Goal: Task Accomplishment & Management: Manage account settings

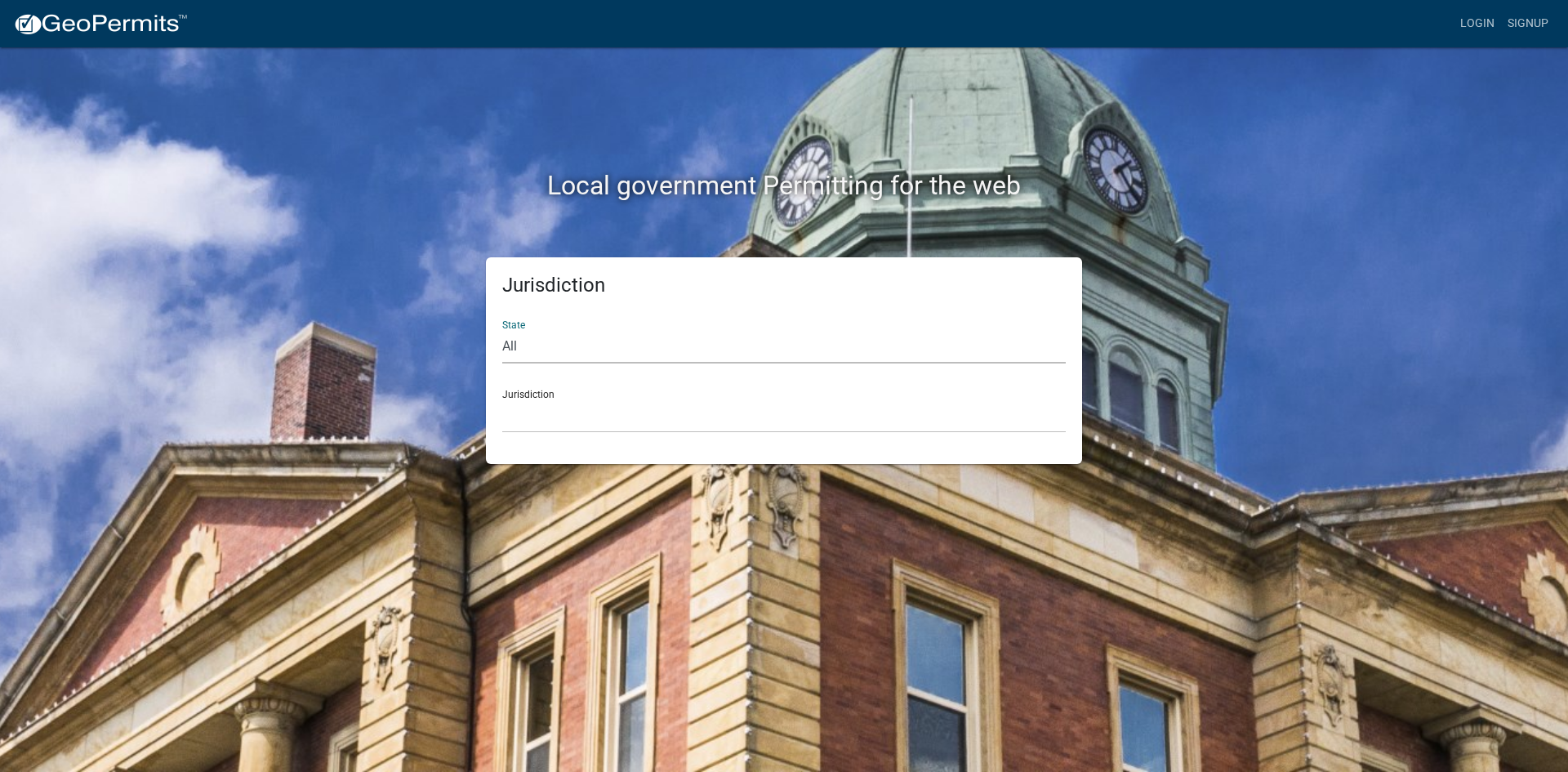
click at [535, 350] on select "All [US_STATE] [US_STATE] [US_STATE] [US_STATE] [US_STATE] [US_STATE] [US_STATE…" at bounding box center [784, 347] width 564 height 33
select select "[US_STATE]"
click at [502, 330] on select "All [US_STATE] [US_STATE] [US_STATE] [US_STATE] [US_STATE] [US_STATE] [US_STATE…" at bounding box center [784, 347] width 564 height 33
drag, startPoint x: 614, startPoint y: 588, endPoint x: 522, endPoint y: 412, distance: 198.6
click at [522, 412] on select "[GEOGRAPHIC_DATA], [US_STATE][PERSON_NAME][GEOGRAPHIC_DATA], [US_STATE][PERSON_…" at bounding box center [784, 416] width 564 height 33
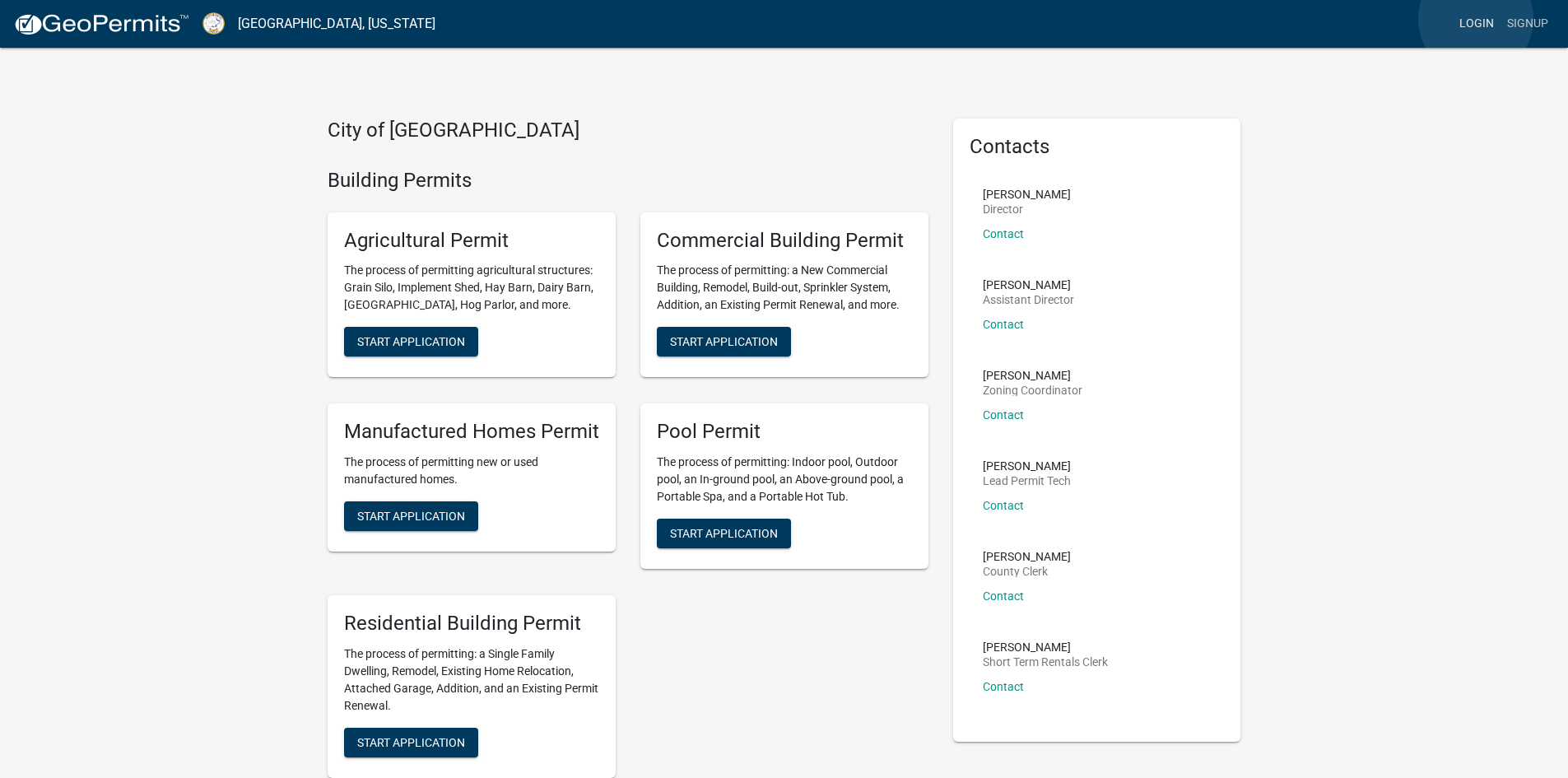
click at [1476, 19] on link "Login" at bounding box center [1477, 23] width 48 height 31
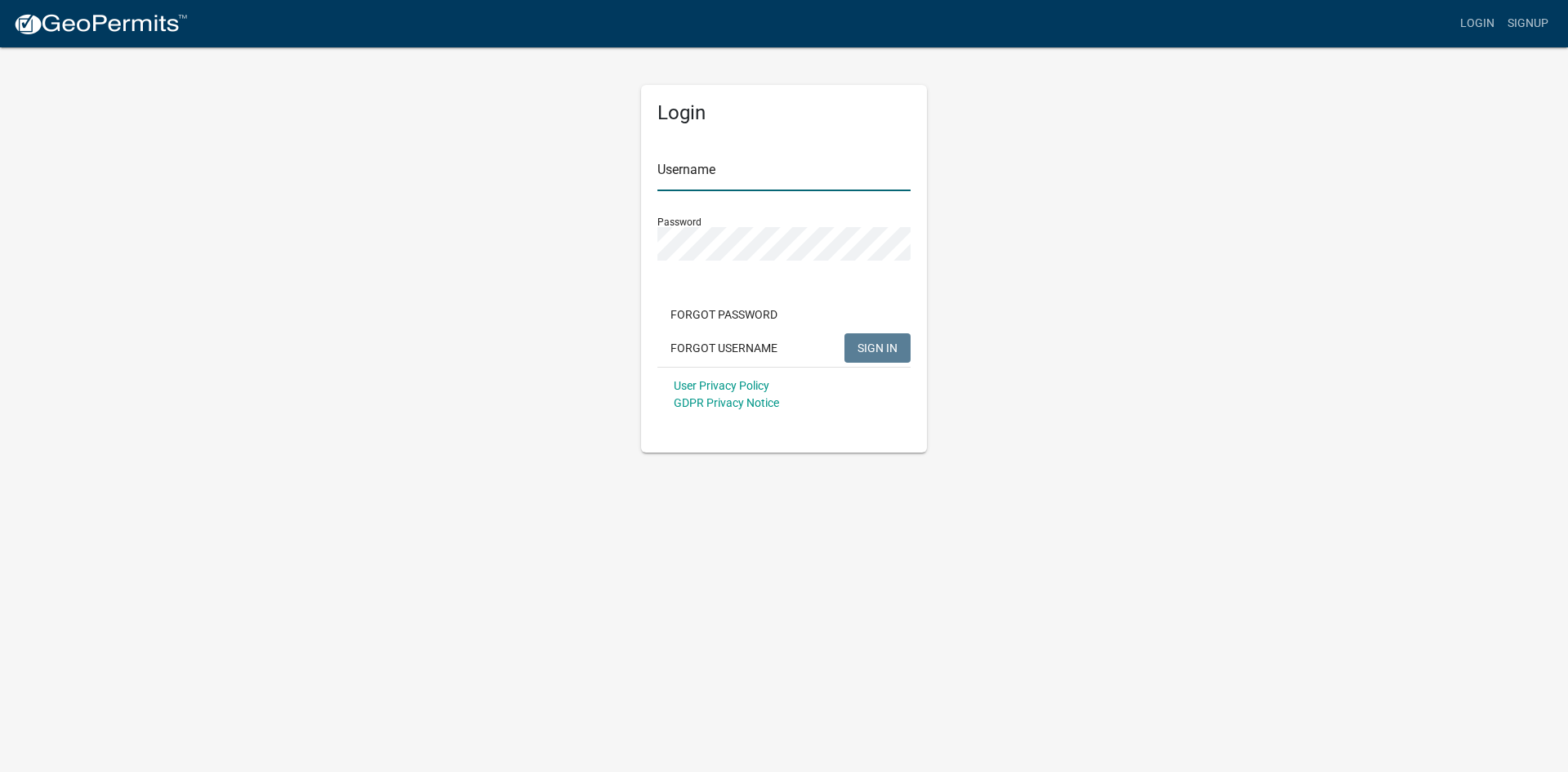
click at [792, 177] on input "Username" at bounding box center [784, 175] width 253 height 33
type input "[EMAIL_ADDRESS][DOMAIN_NAME]"
click at [845, 334] on button "SIGN IN" at bounding box center [877, 348] width 66 height 29
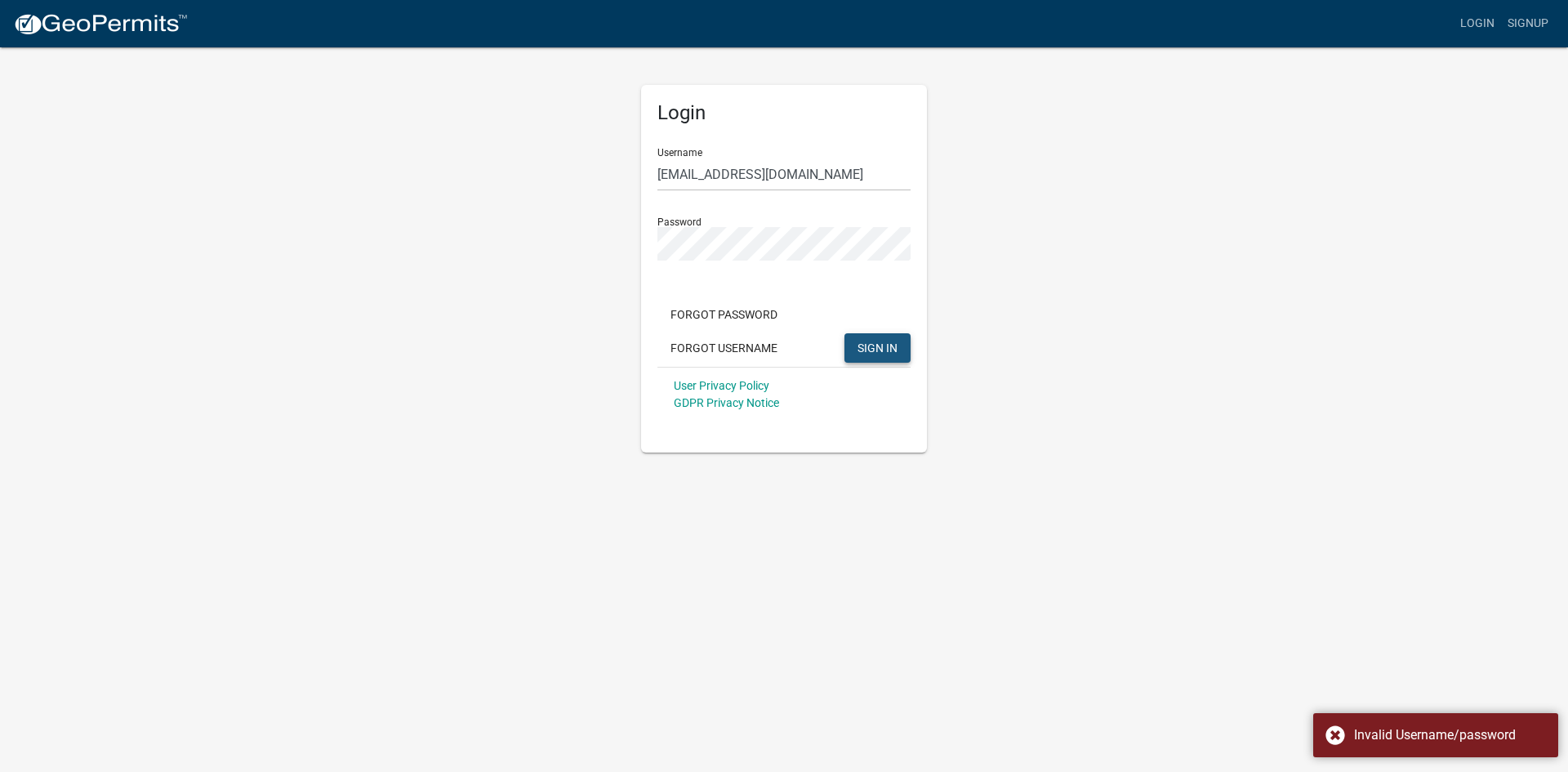
click at [883, 343] on span "SIGN IN" at bounding box center [878, 347] width 40 height 13
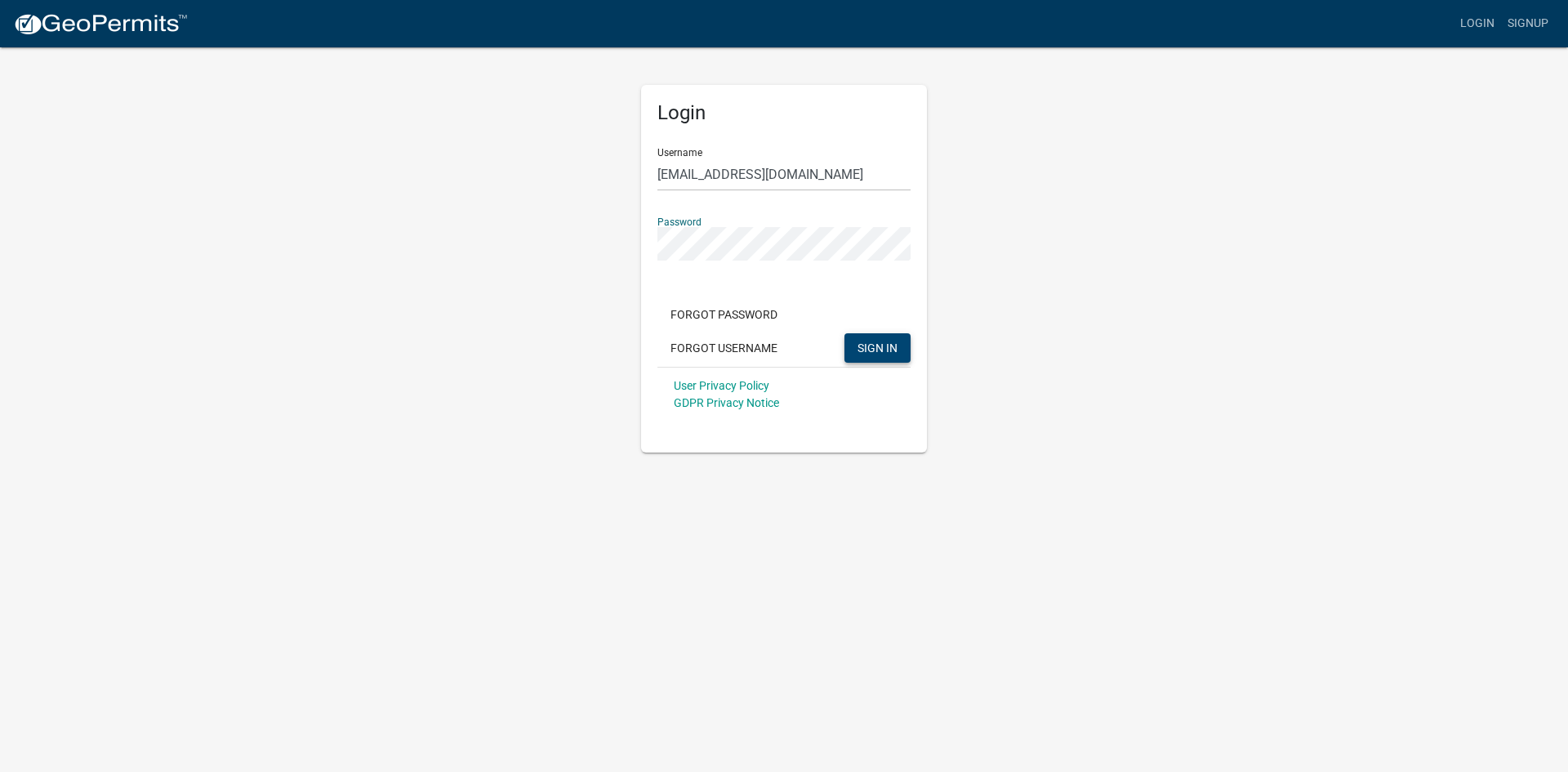
click at [859, 343] on span "SIGN IN" at bounding box center [878, 347] width 40 height 13
click at [495, 263] on div "Login Username [EMAIL_ADDRESS][DOMAIN_NAME] Password Forgot Password Forgot Use…" at bounding box center [784, 249] width 931 height 407
click at [877, 350] on span "SIGN IN" at bounding box center [878, 347] width 40 height 13
click at [877, 343] on span "SIGN IN" at bounding box center [878, 347] width 40 height 13
click at [867, 343] on span "SIGN IN" at bounding box center [878, 347] width 40 height 13
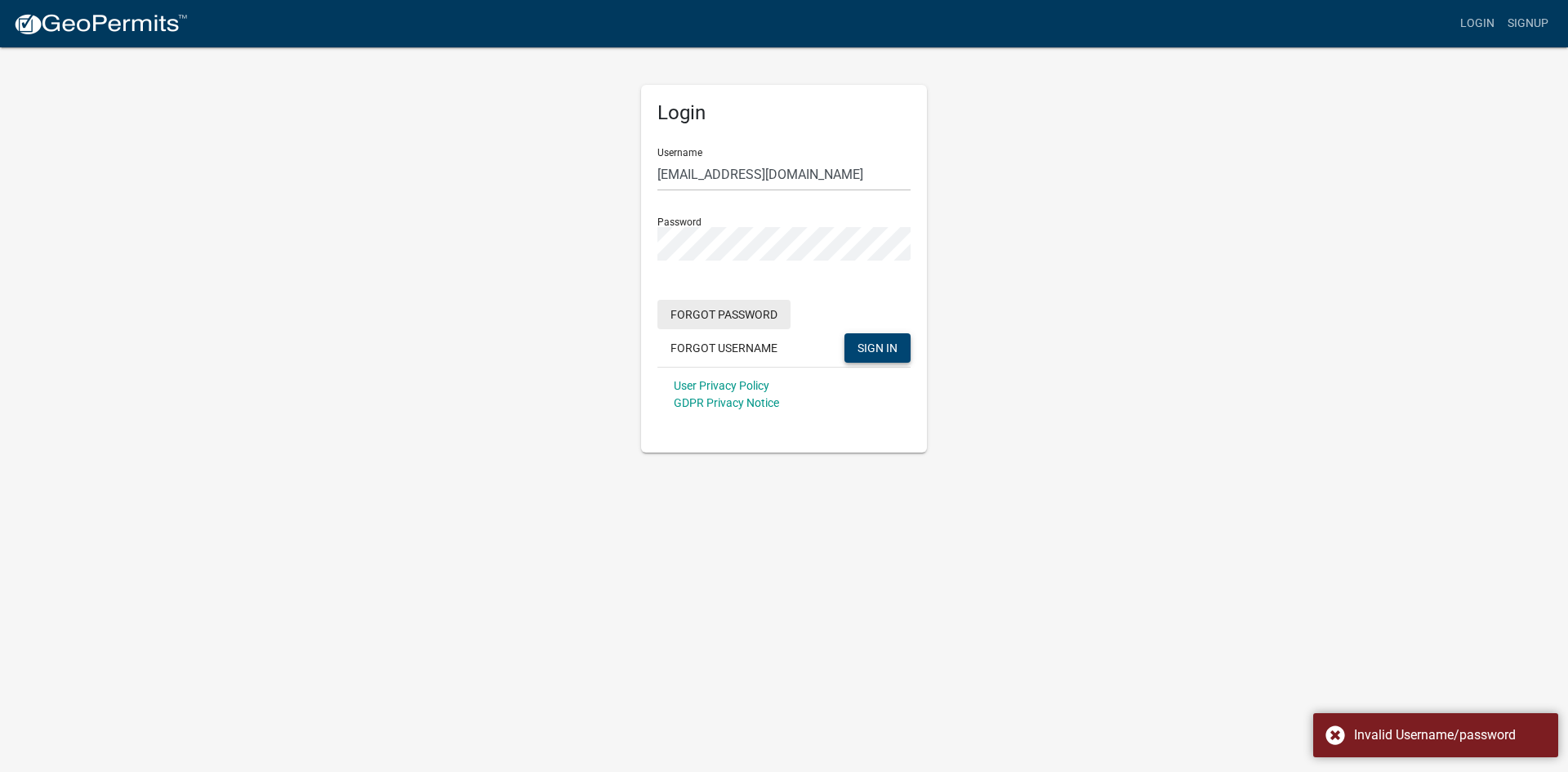
click at [744, 317] on button "Forgot Password" at bounding box center [724, 314] width 133 height 29
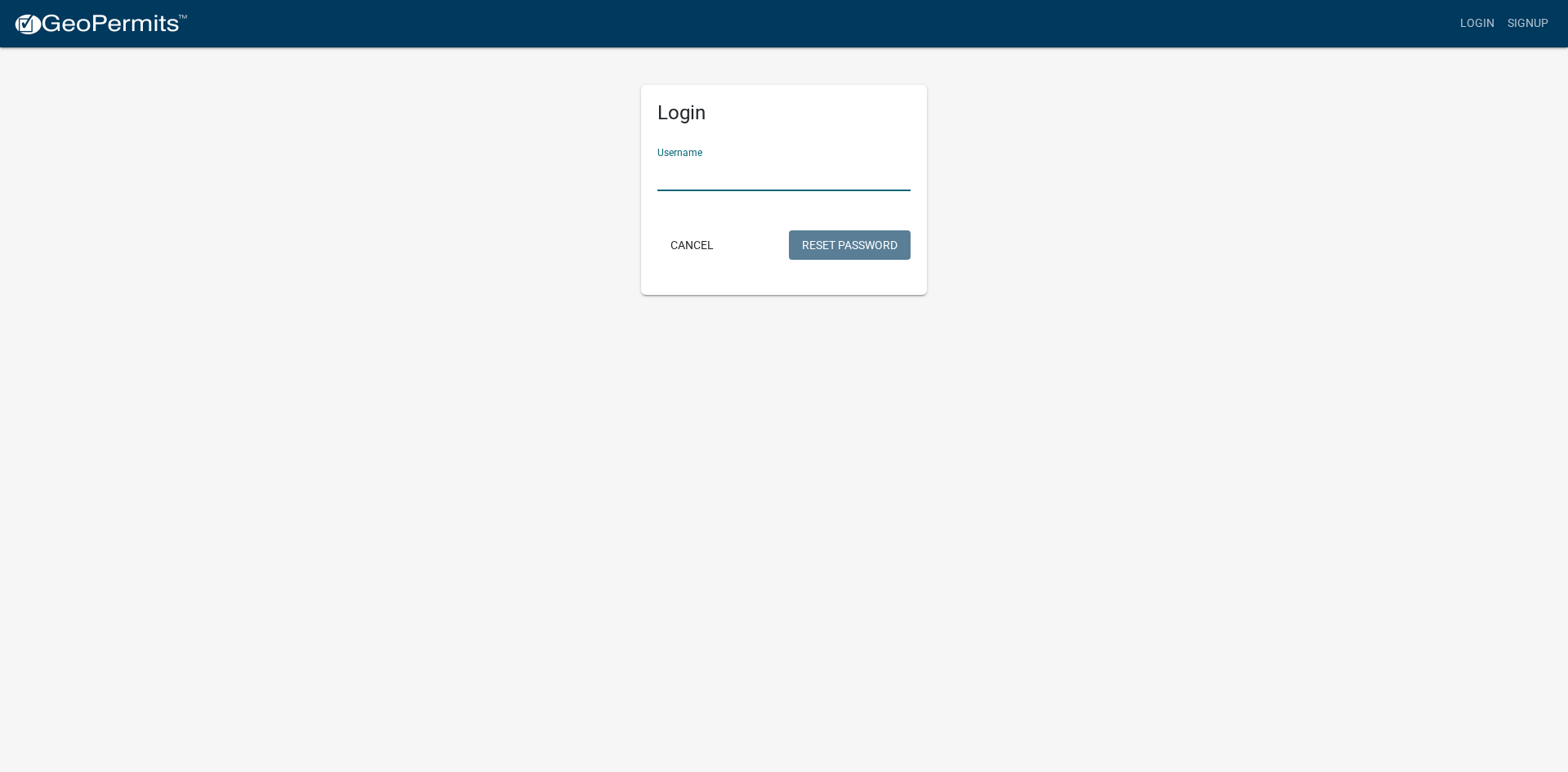
click at [789, 180] on input "Username" at bounding box center [784, 175] width 253 height 33
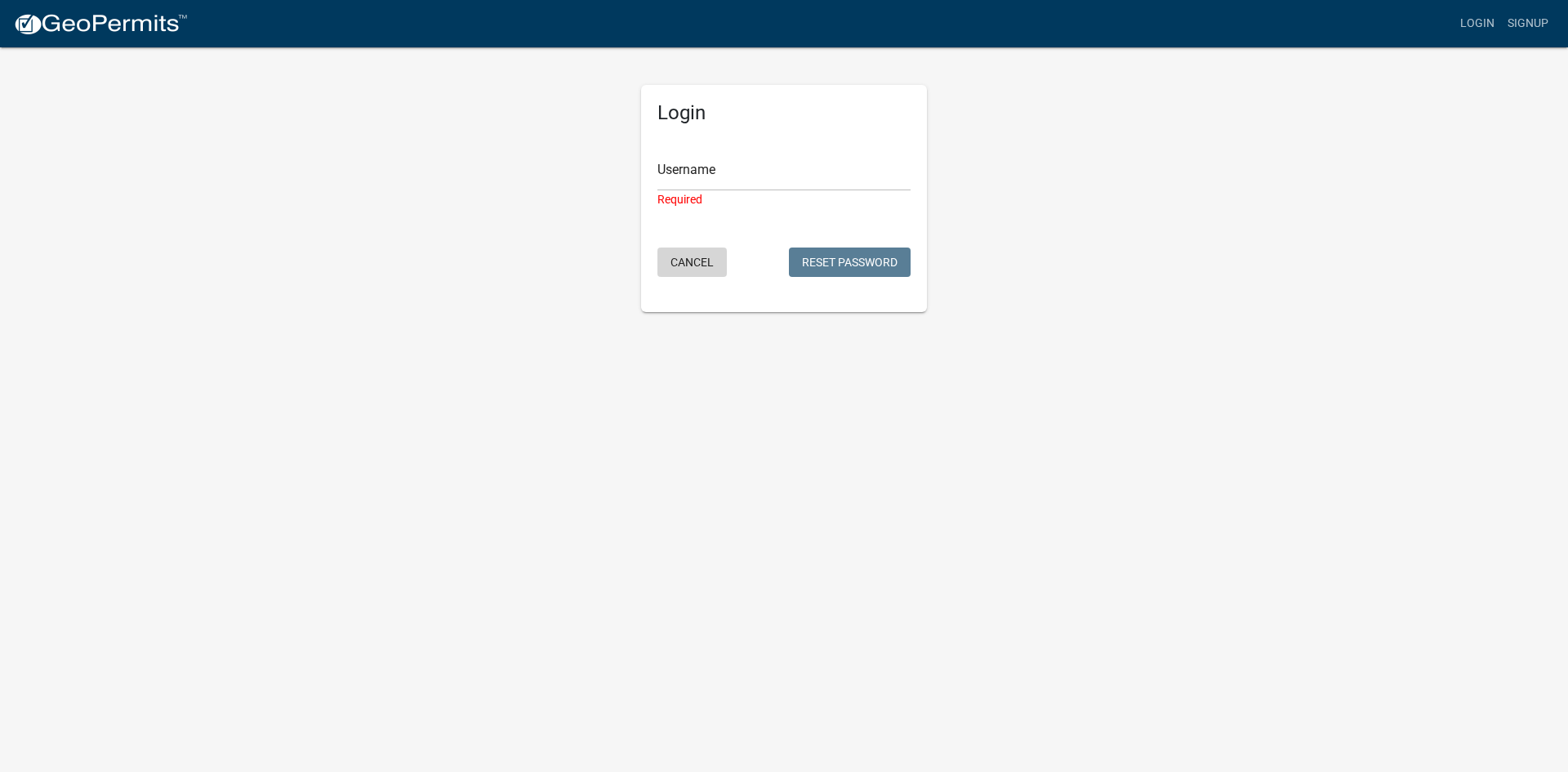
click at [687, 240] on form "Username Required Cancel Reset Password" at bounding box center [784, 208] width 253 height 147
click at [1480, 22] on link "Login" at bounding box center [1478, 23] width 47 height 31
click at [682, 263] on button "Cancel" at bounding box center [692, 262] width 69 height 29
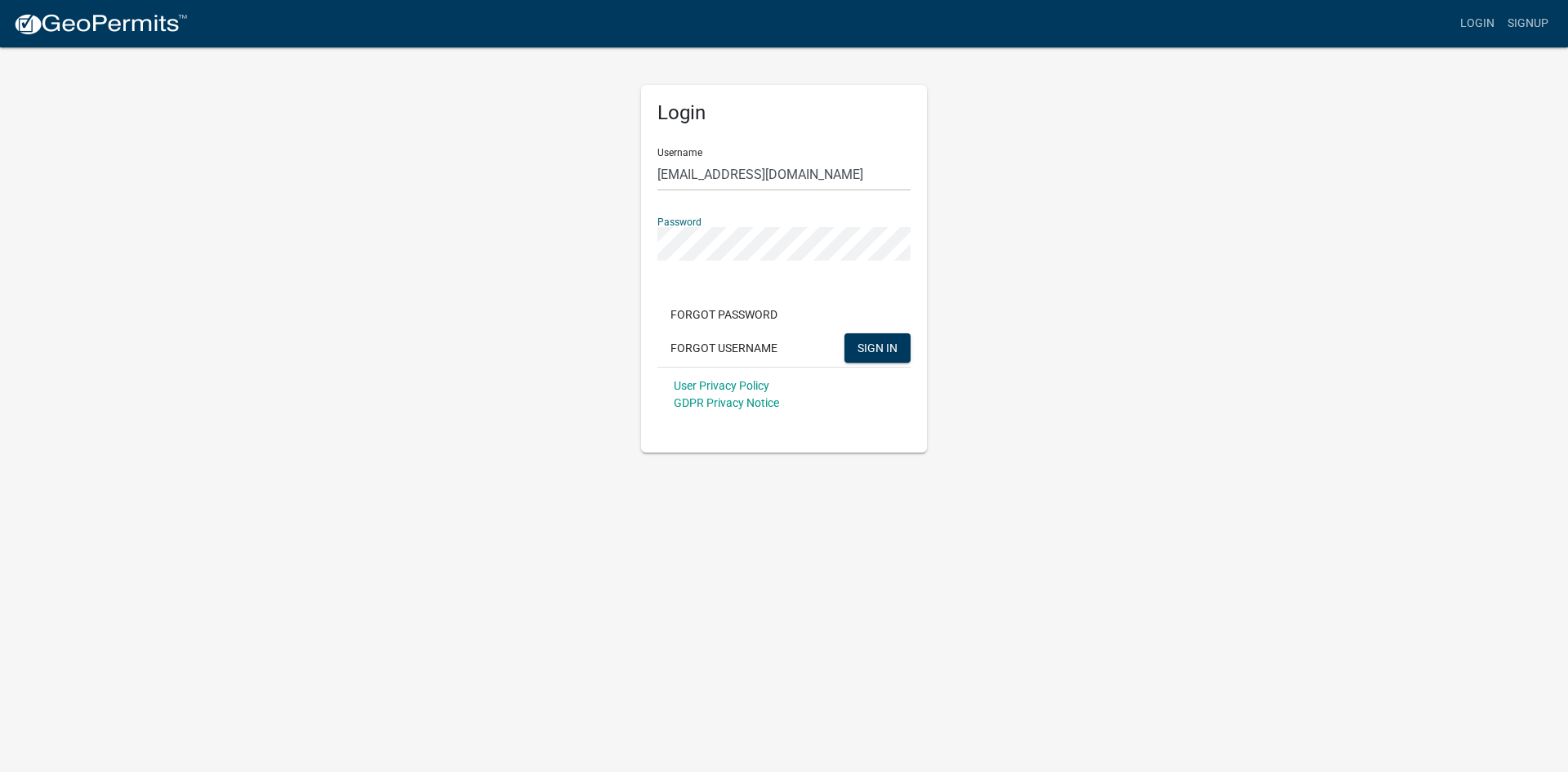
click at [537, 227] on div "Login Username [EMAIL_ADDRESS][DOMAIN_NAME] Password Forgot Password Forgot Use…" at bounding box center [784, 249] width 931 height 407
click at [906, 350] on button "SIGN IN" at bounding box center [877, 348] width 66 height 29
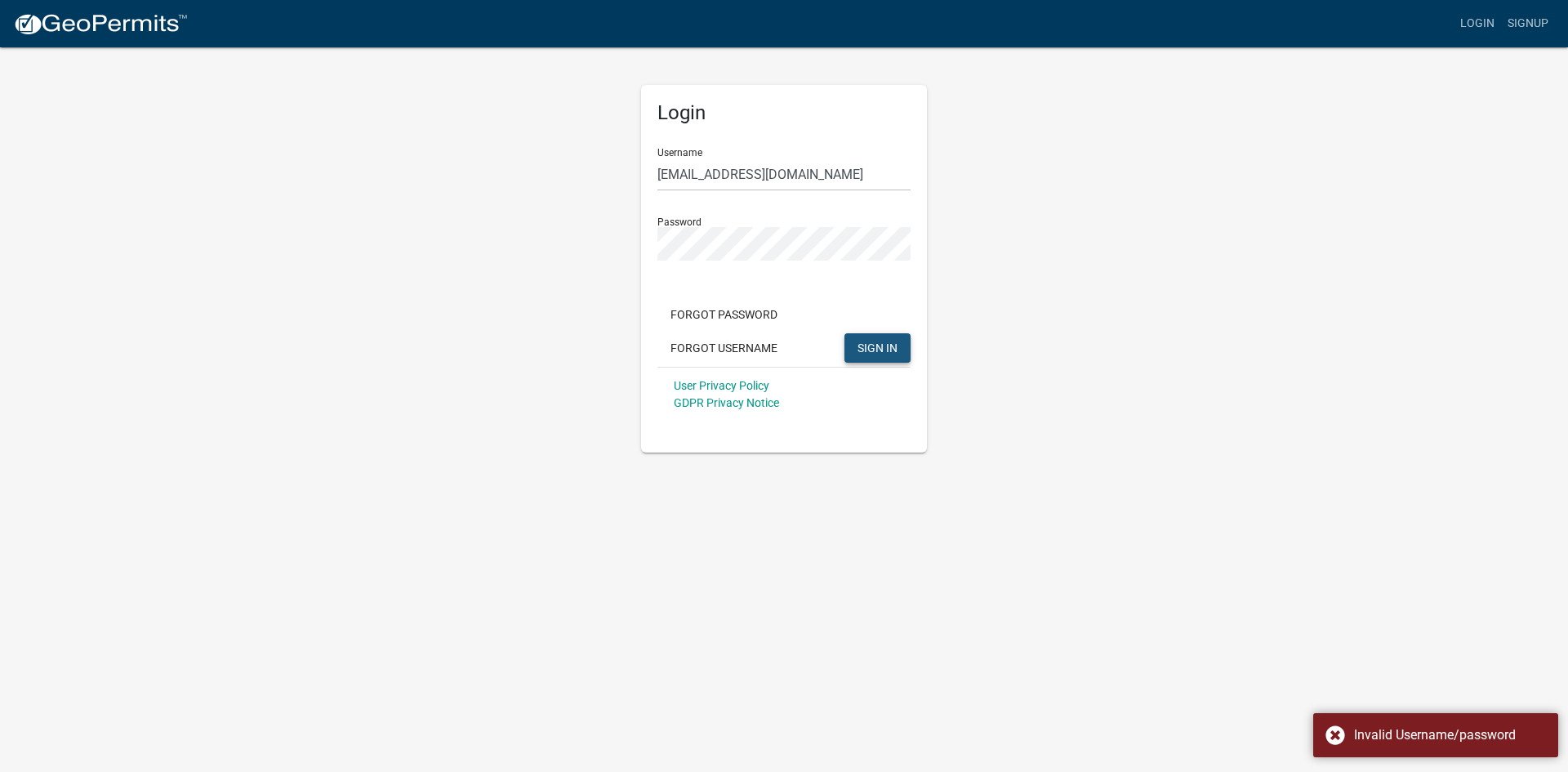
click at [889, 338] on button "SIGN IN" at bounding box center [877, 348] width 66 height 29
click at [868, 337] on button "SIGN IN" at bounding box center [877, 348] width 66 height 29
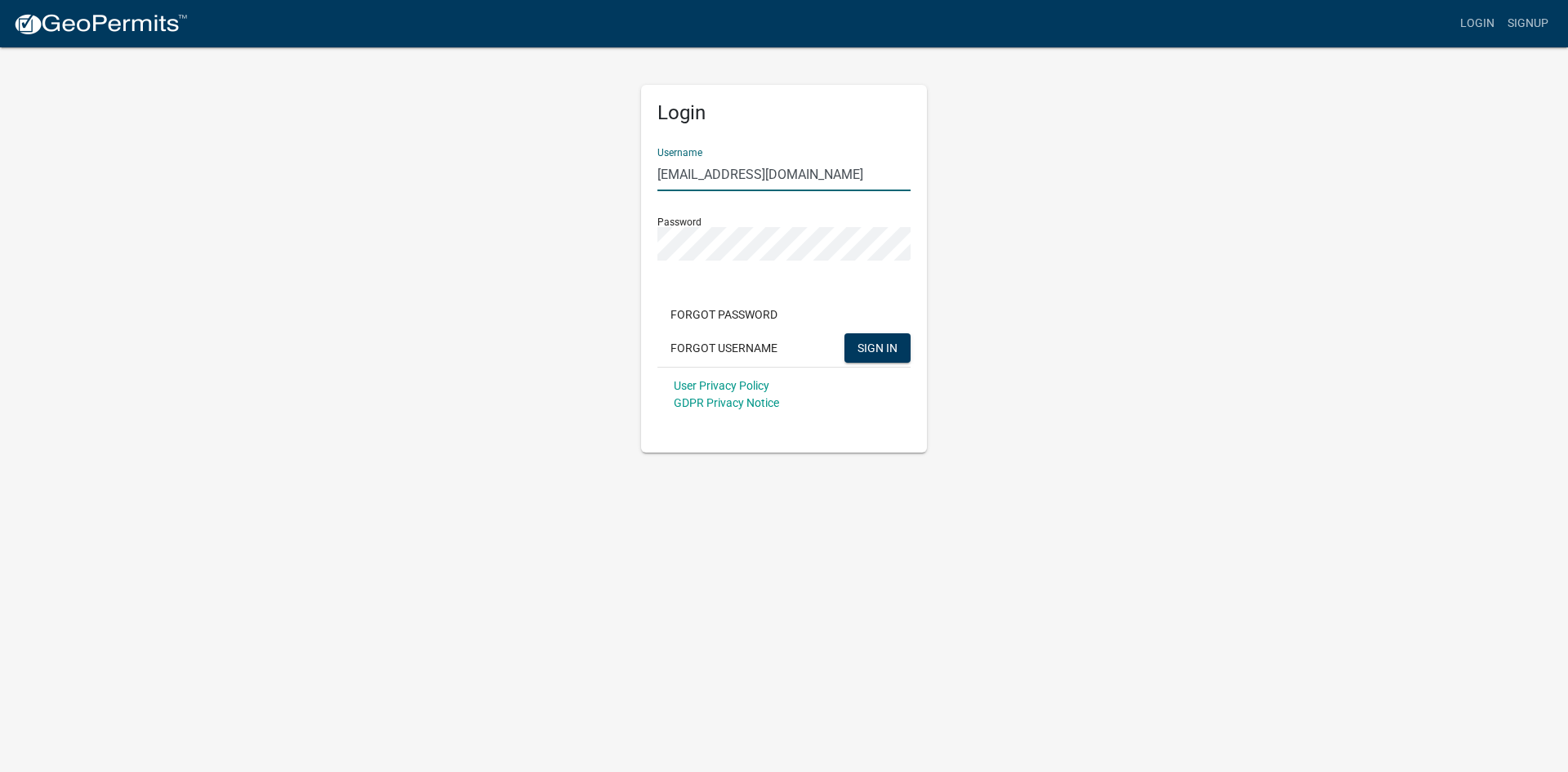
drag, startPoint x: 838, startPoint y: 180, endPoint x: 568, endPoint y: 177, distance: 270.0
click at [568, 177] on div "Login Username [EMAIL_ADDRESS][DOMAIN_NAME] Password Forgot Password Forgot Use…" at bounding box center [784, 249] width 931 height 407
type input "MicheleBechtell"
click at [881, 342] on span "SIGN IN" at bounding box center [878, 347] width 40 height 13
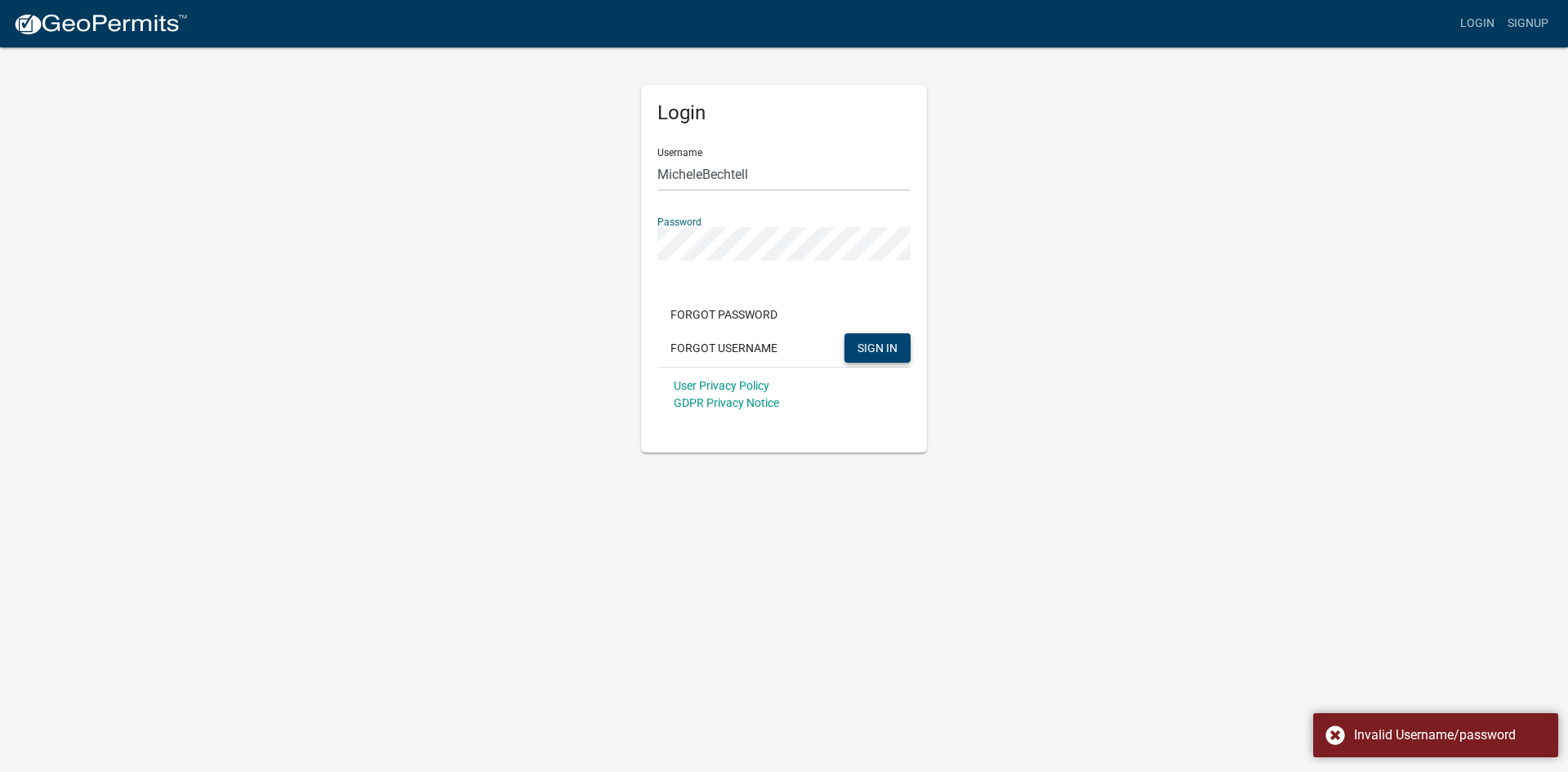
click at [569, 234] on div "Login Username MicheleBechtell Password Forgot Password Forgot Username SIGN IN…" at bounding box center [784, 249] width 931 height 407
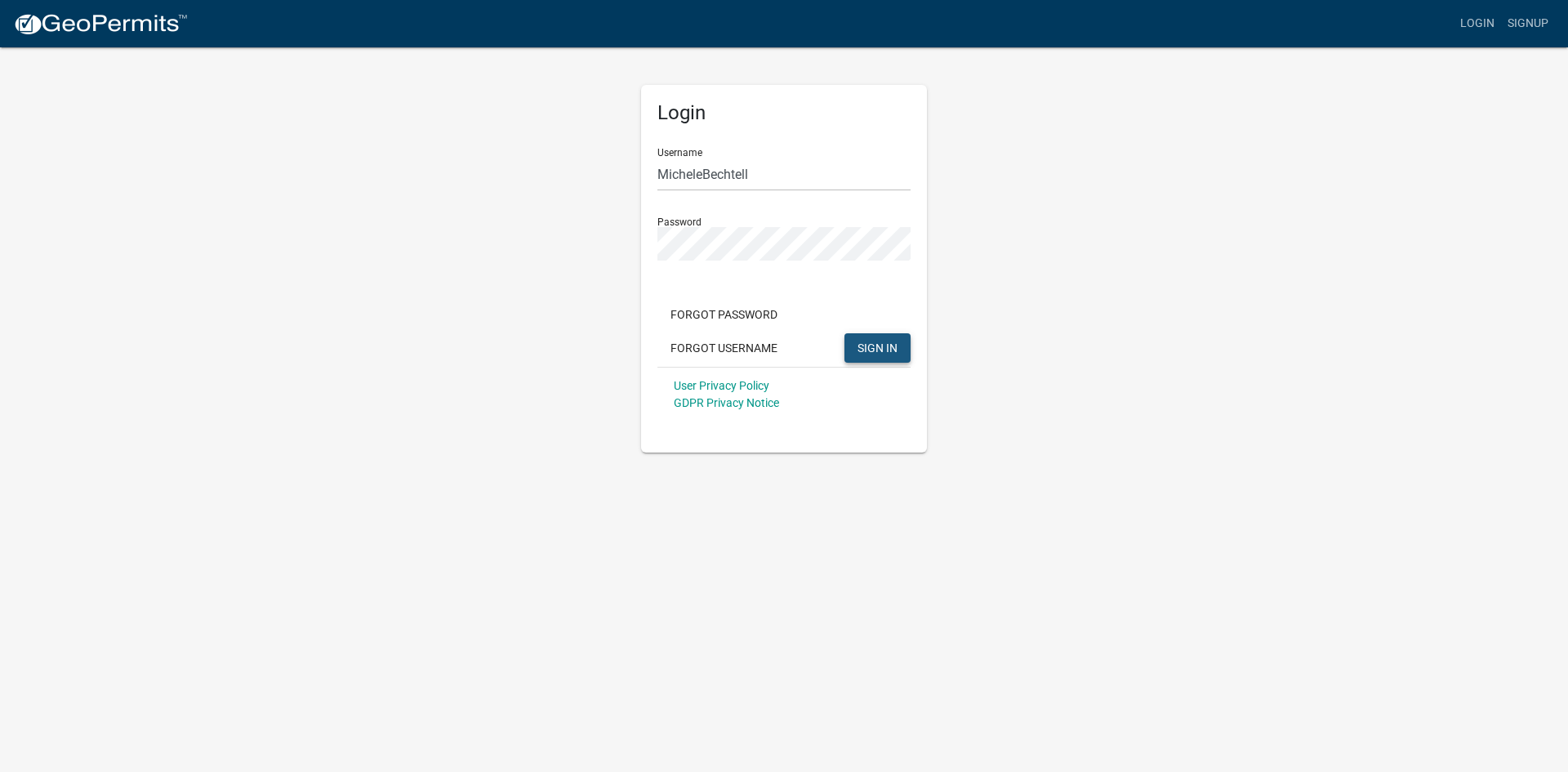
click at [880, 353] on span "SIGN IN" at bounding box center [878, 347] width 40 height 13
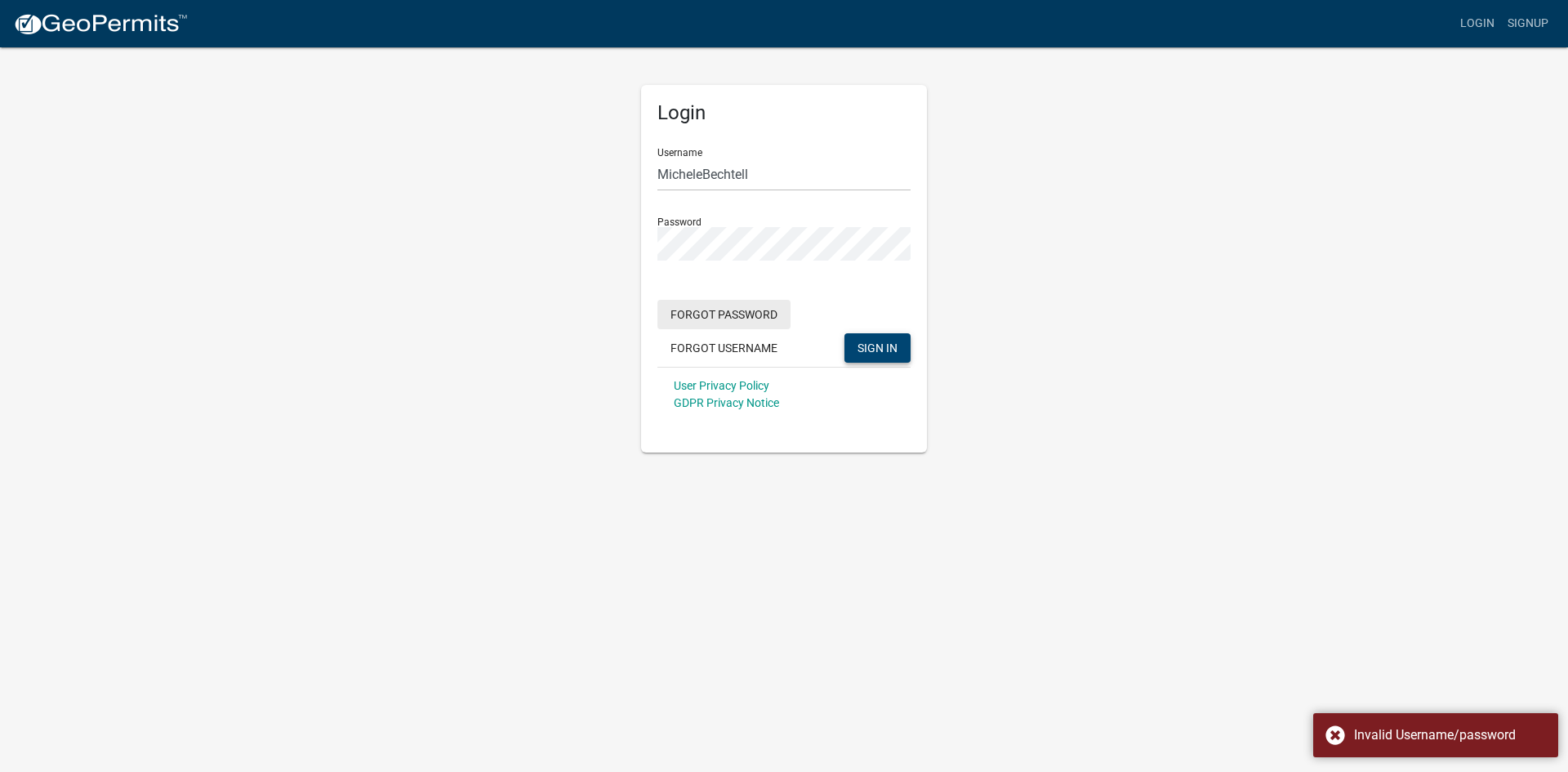
click at [737, 314] on button "Forgot Password" at bounding box center [724, 314] width 133 height 29
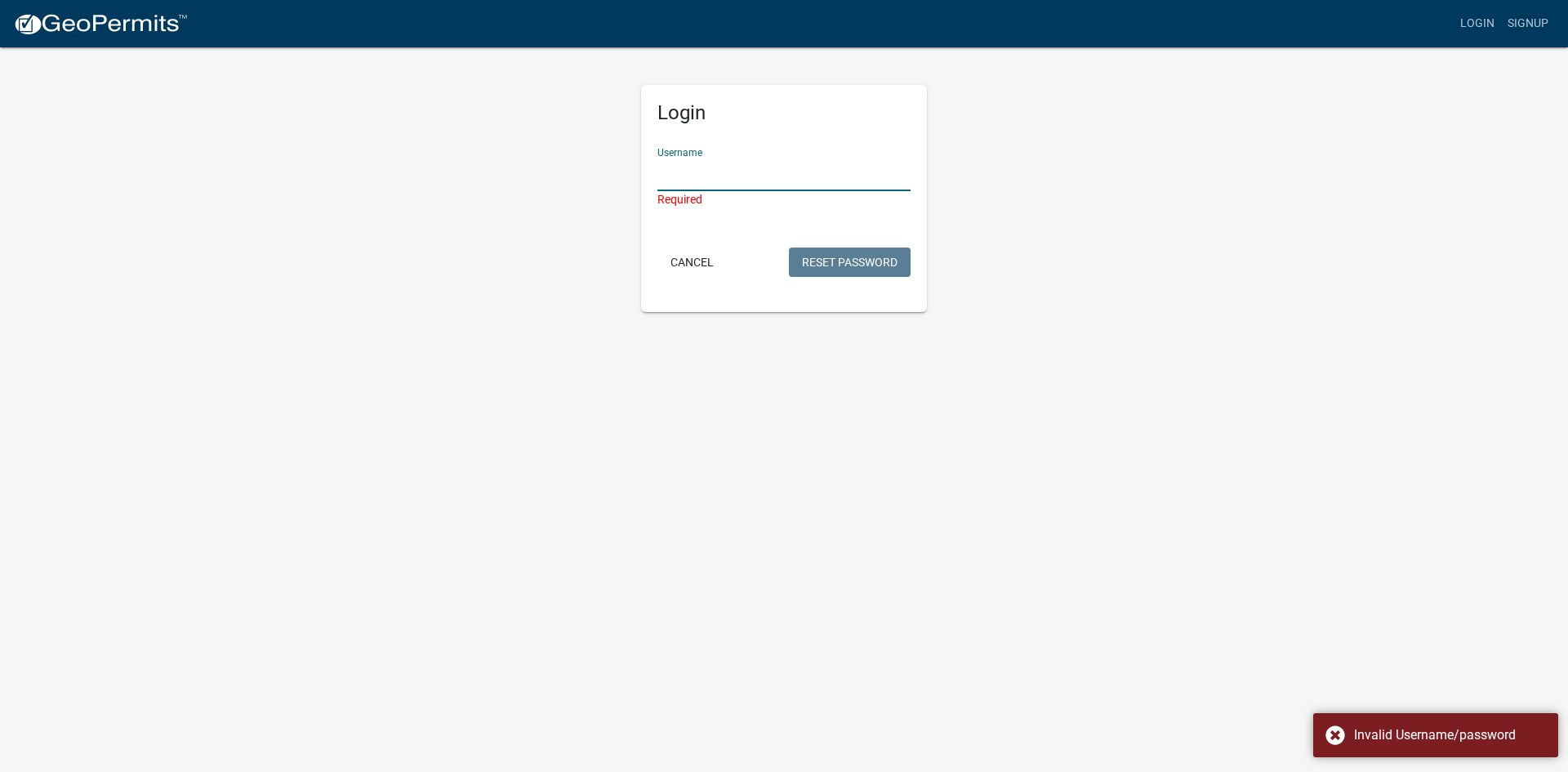
click at [724, 176] on input "Username" at bounding box center [784, 175] width 253 height 33
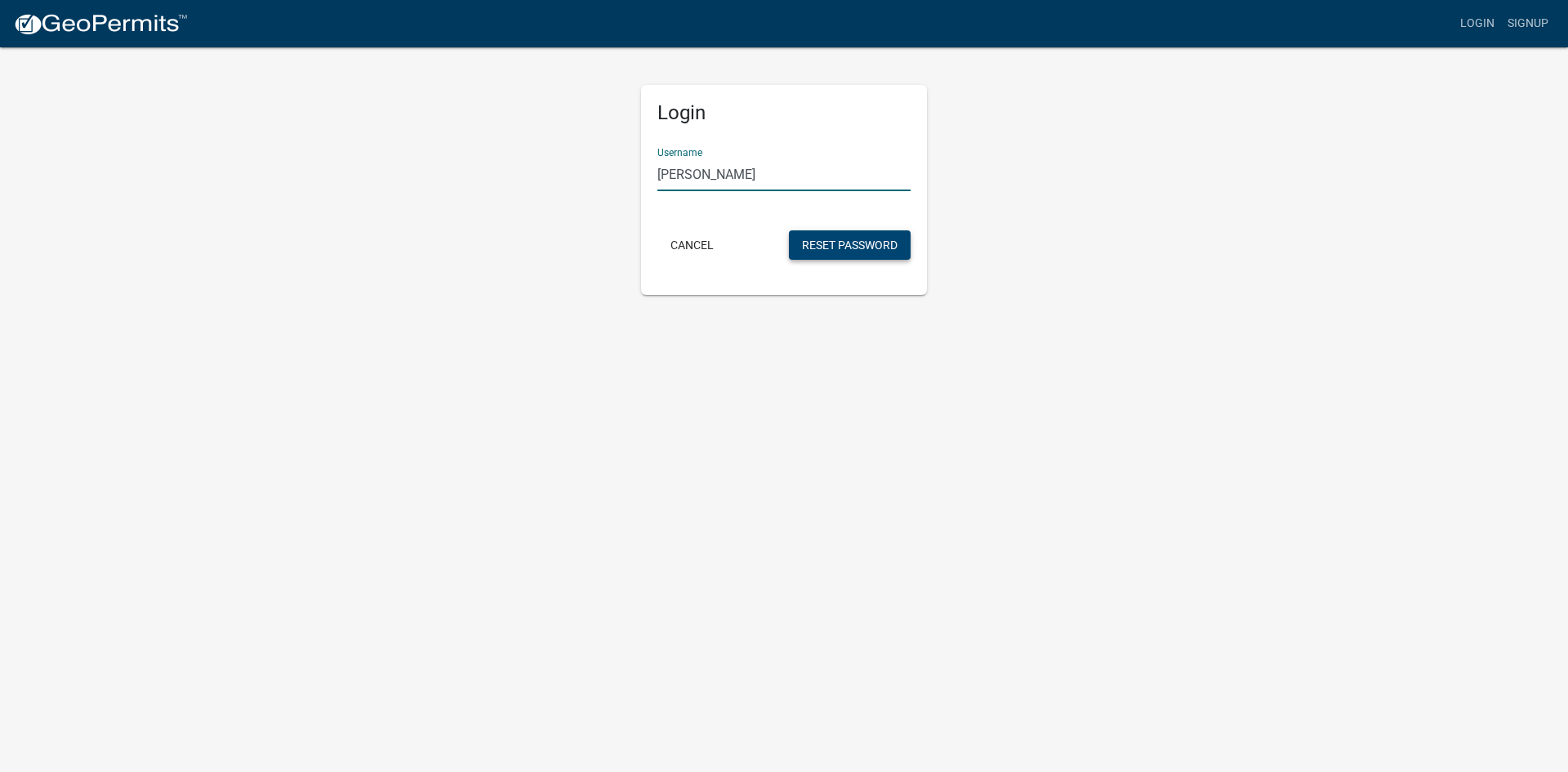
type input "[PERSON_NAME]"
click at [874, 240] on button "Reset Password" at bounding box center [850, 244] width 122 height 29
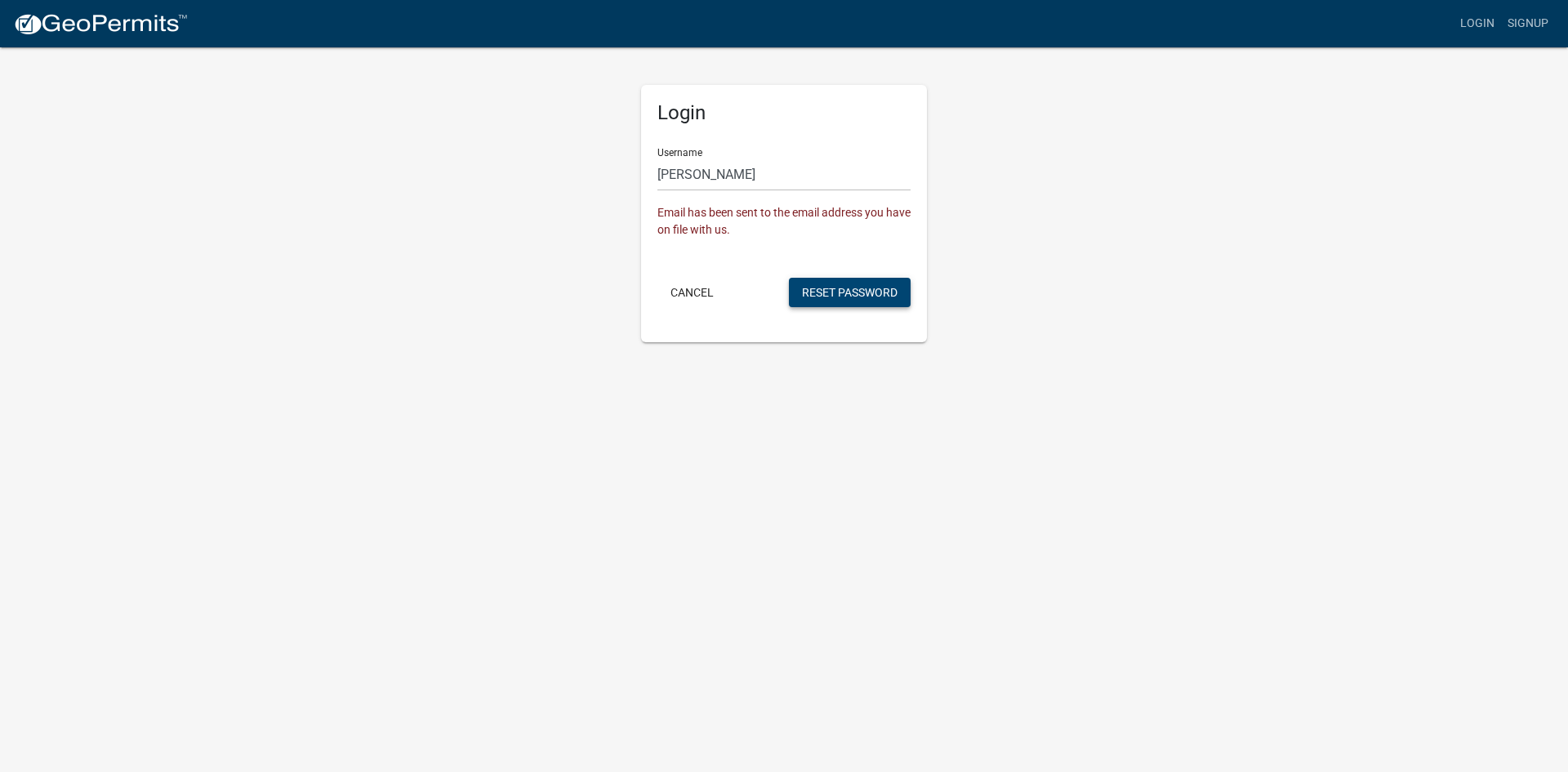
click at [869, 291] on button "Reset Password" at bounding box center [850, 292] width 122 height 29
click at [1484, 25] on link "Login" at bounding box center [1478, 23] width 47 height 31
click at [1466, 22] on link "Login" at bounding box center [1478, 23] width 47 height 31
click at [1273, 112] on app-login-view "more_horiz Login Signup Login Username [PERSON_NAME] Email has been sent to the…" at bounding box center [784, 171] width 1568 height 343
click at [686, 288] on button "Cancel" at bounding box center [692, 292] width 69 height 29
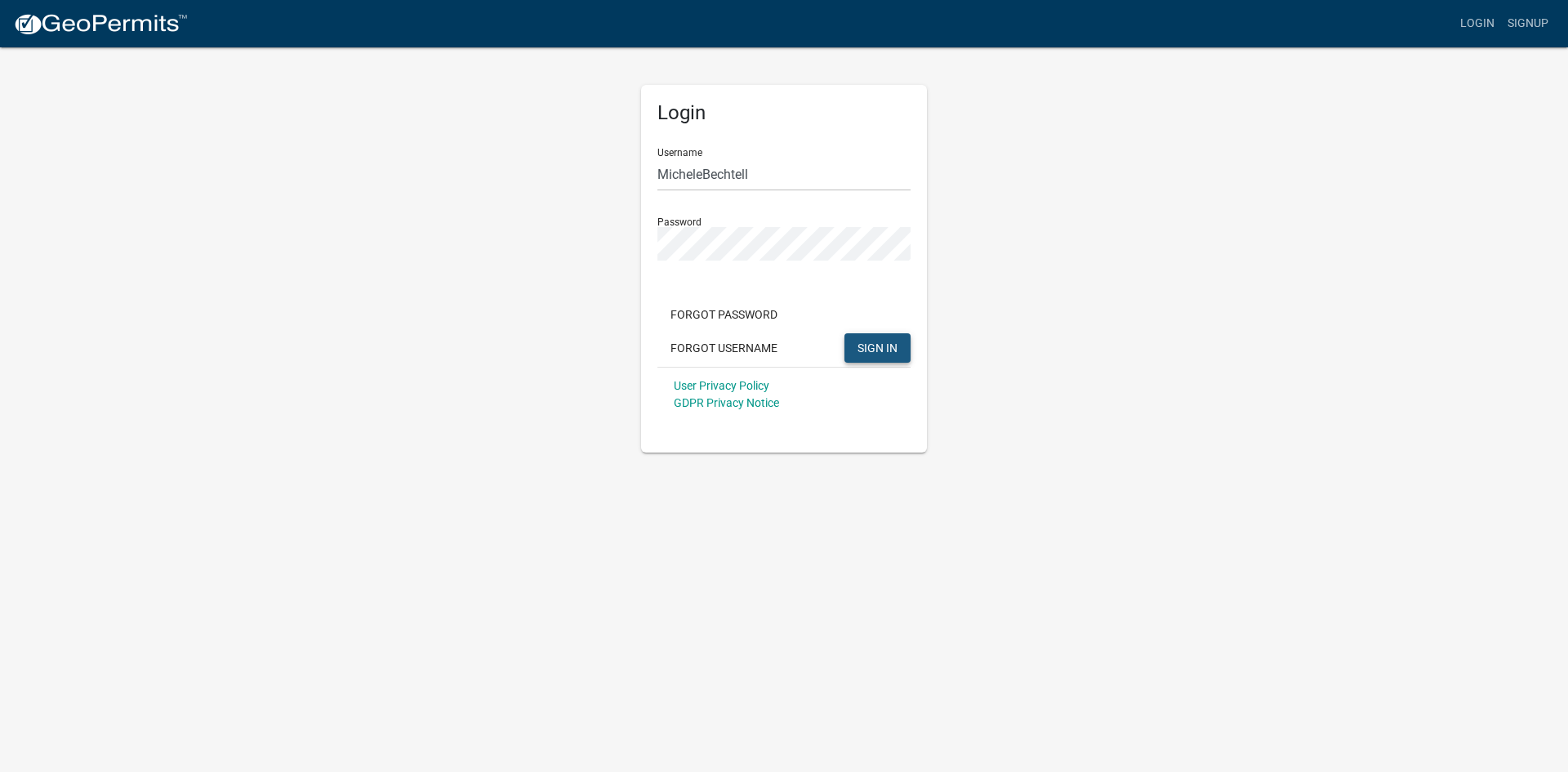
click at [891, 349] on span "SIGN IN" at bounding box center [878, 347] width 40 height 13
click at [703, 176] on input "MicheleBechtell" at bounding box center [784, 175] width 253 height 33
type input "[PERSON_NAME]"
click at [883, 338] on button "SIGN IN" at bounding box center [877, 348] width 66 height 29
